Goal: Task Accomplishment & Management: Use online tool/utility

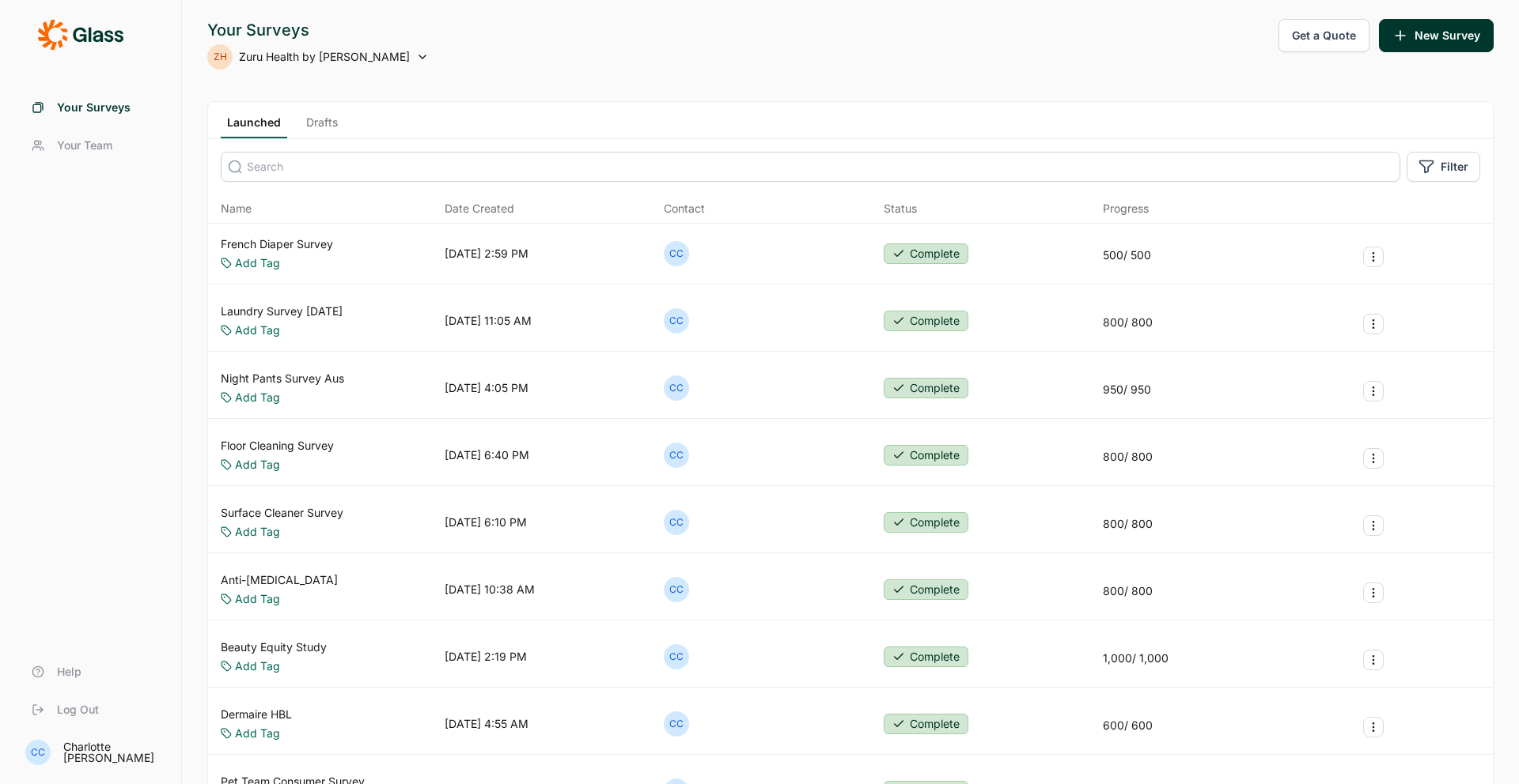
click at [327, 376] on link "Night Pants Survey Aus" at bounding box center [282, 378] width 124 height 16
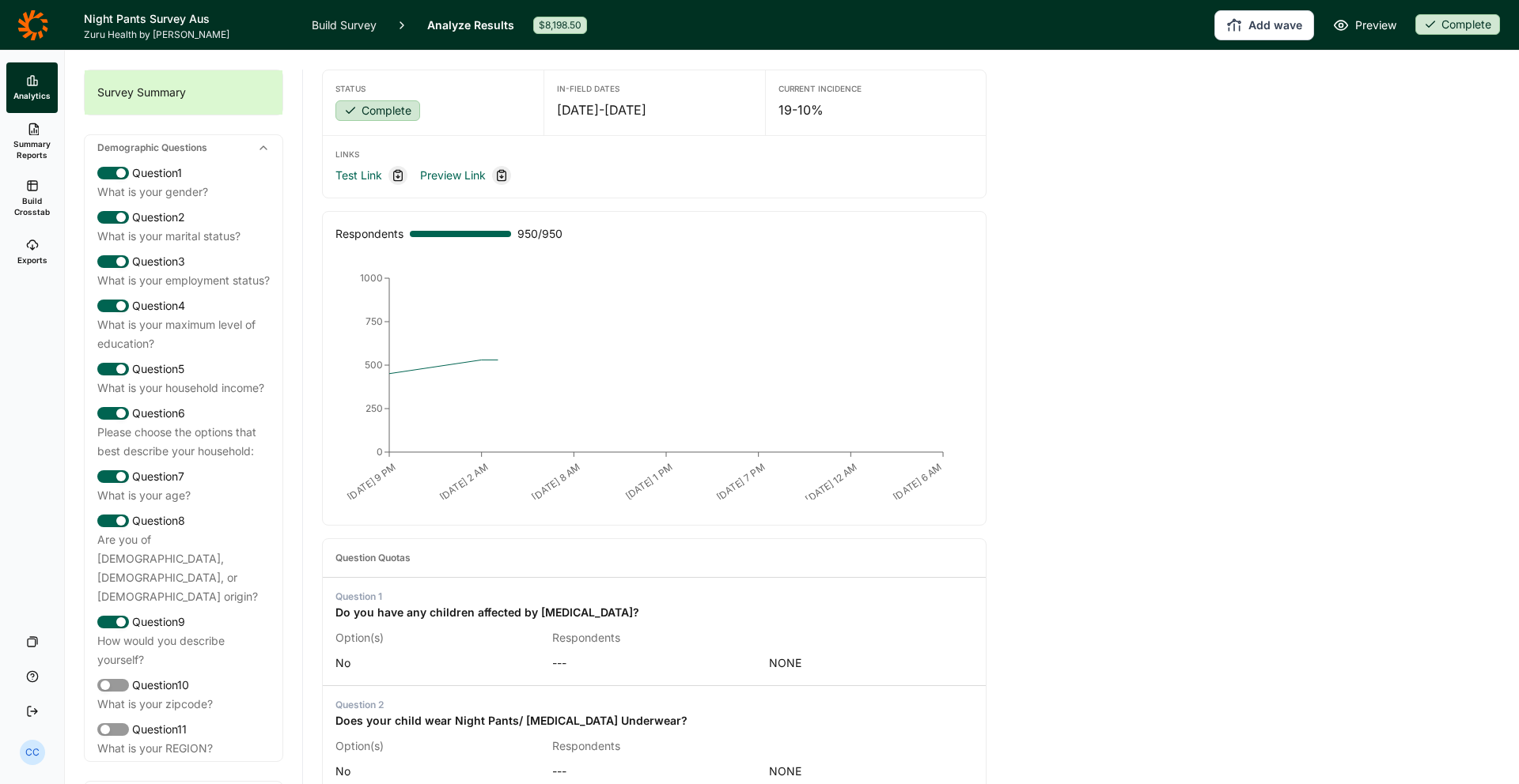
click at [60, 244] on ul "Analytics Summary Reports Build Crosstab Exports" at bounding box center [32, 170] width 64 height 215
click at [0, 253] on ul "Analytics Summary Reports Build Crosstab Exports" at bounding box center [32, 170] width 64 height 215
click at [22, 250] on link "Exports" at bounding box center [32, 252] width 51 height 51
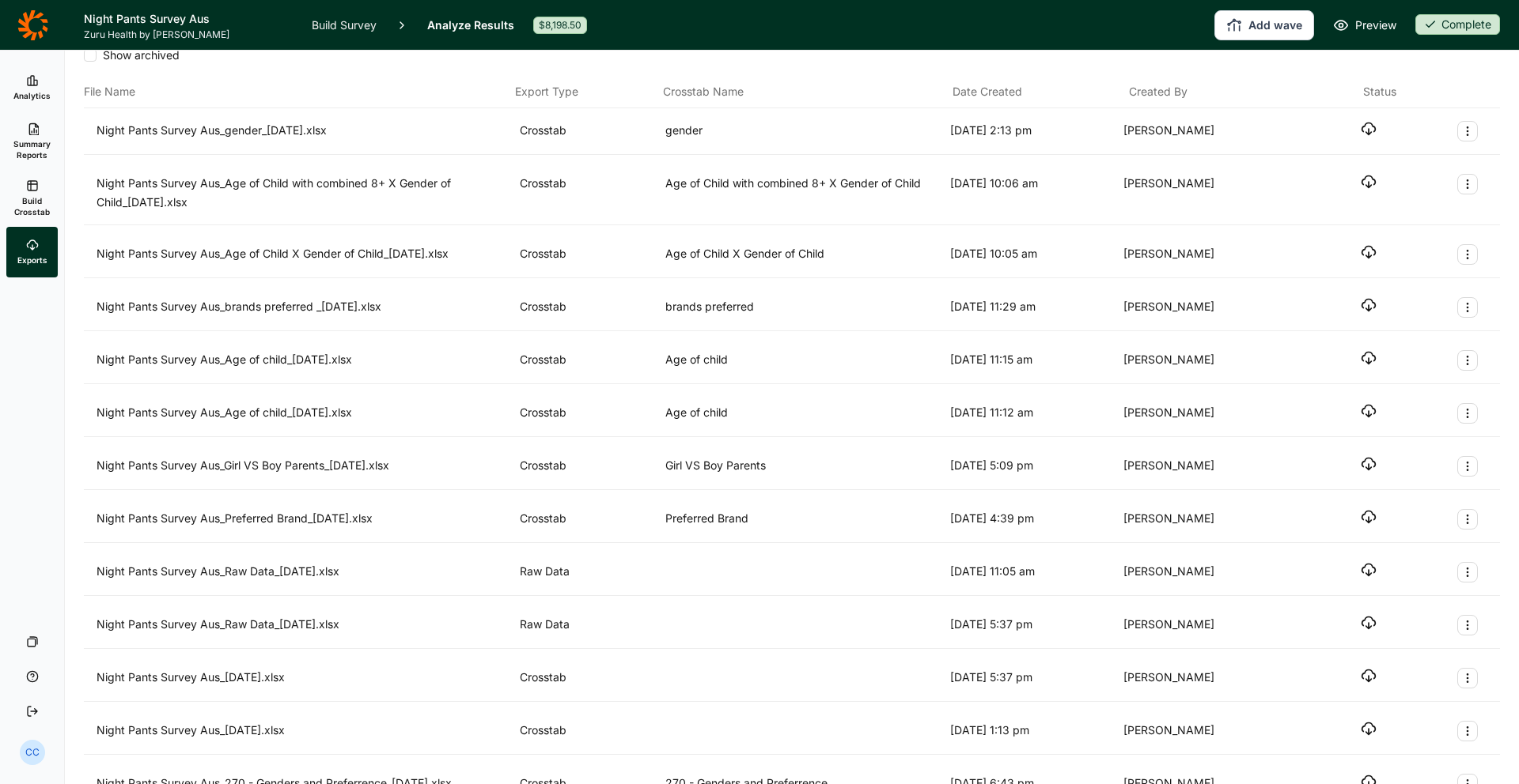
scroll to position [25, 0]
click at [1373, 569] on icon "button" at bounding box center [1368, 568] width 16 height 16
